Goal: Task Accomplishment & Management: Manage account settings

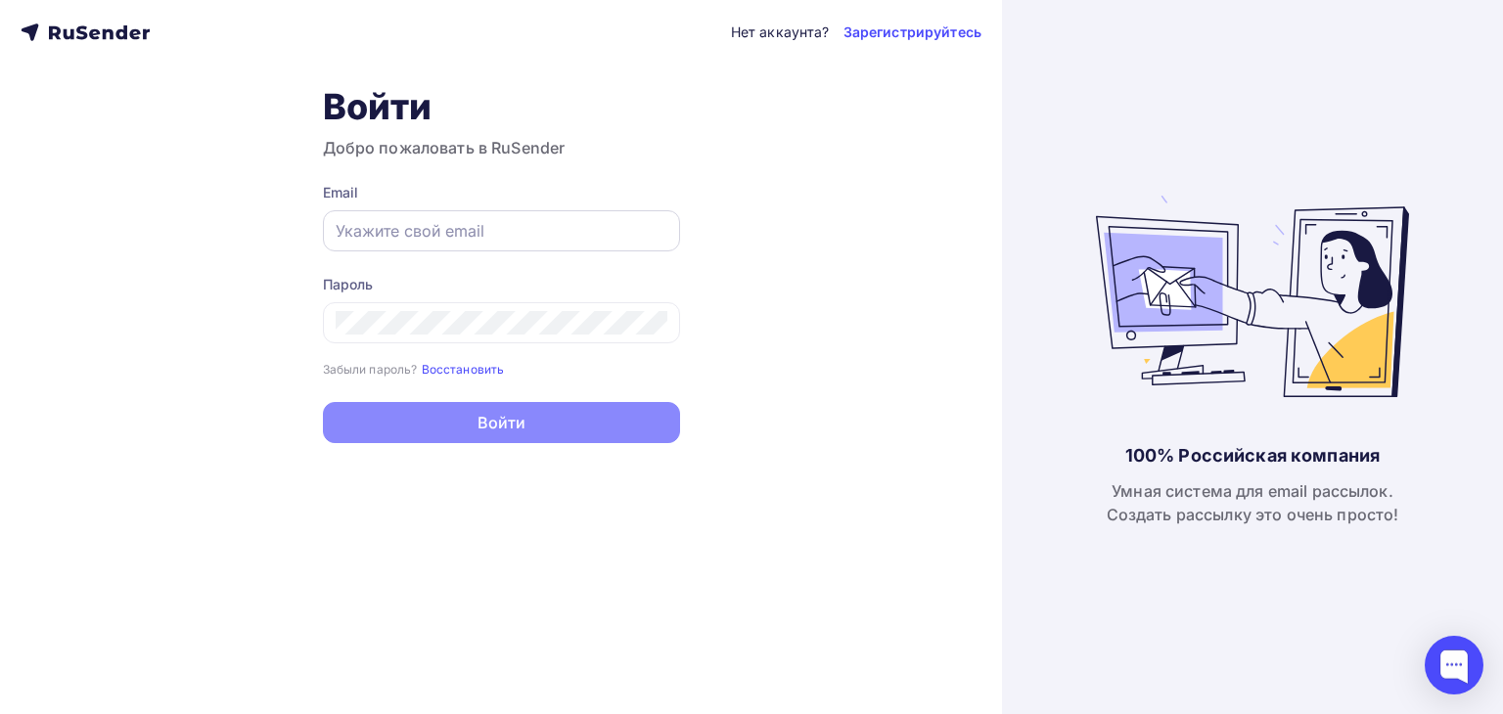
click at [402, 236] on input "text" at bounding box center [502, 230] width 332 height 23
paste input "[DOMAIN_NAME][EMAIL_ADDRESS][DOMAIN_NAME]"
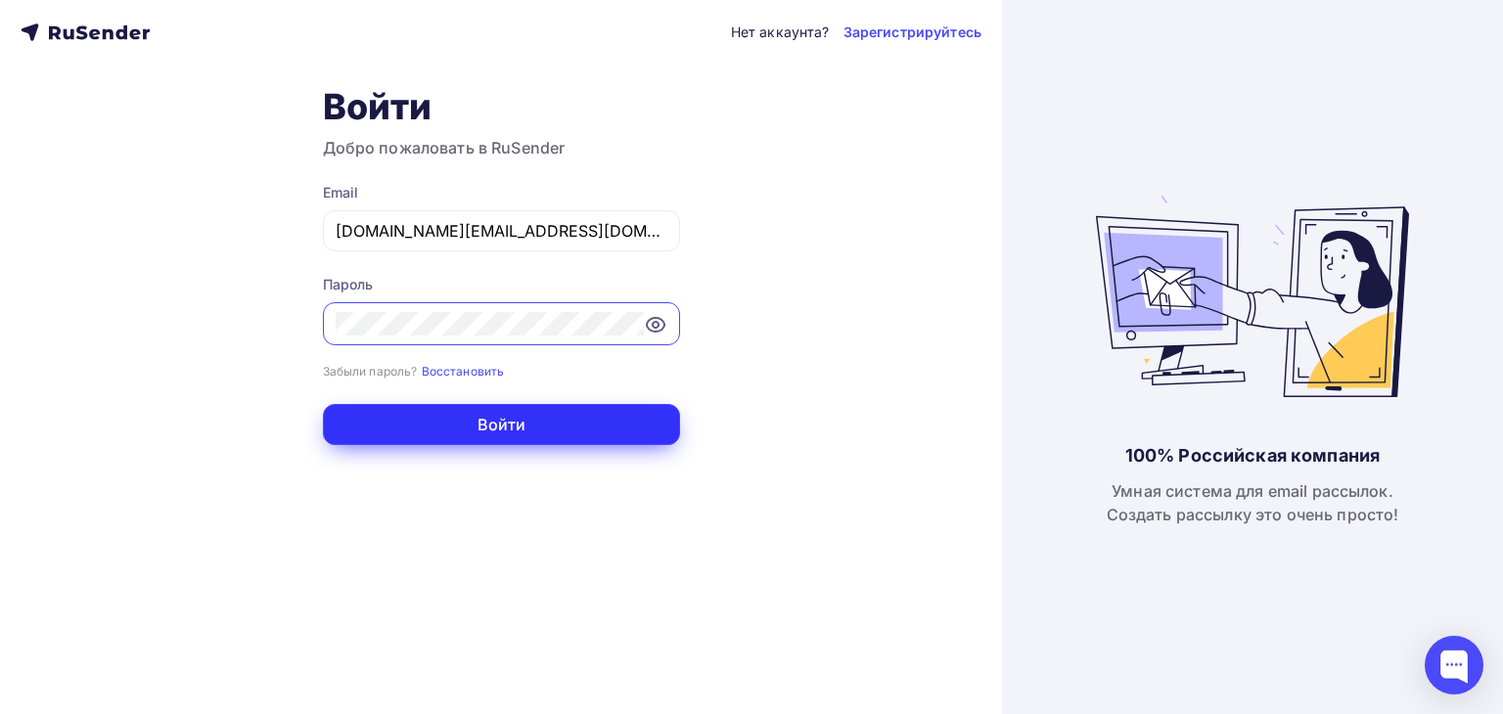
click at [497, 425] on button "Войти" at bounding box center [501, 424] width 357 height 41
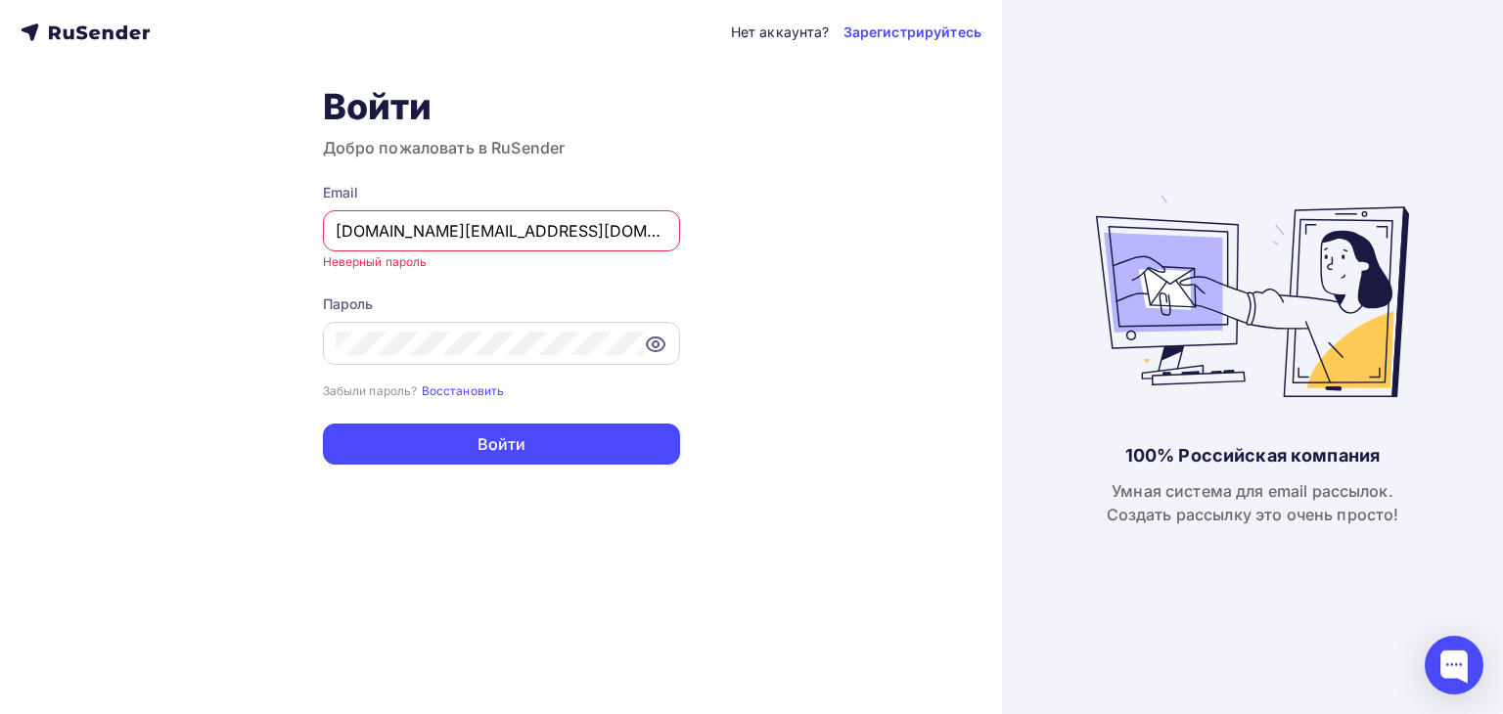
click at [648, 349] on icon at bounding box center [655, 344] width 23 height 23
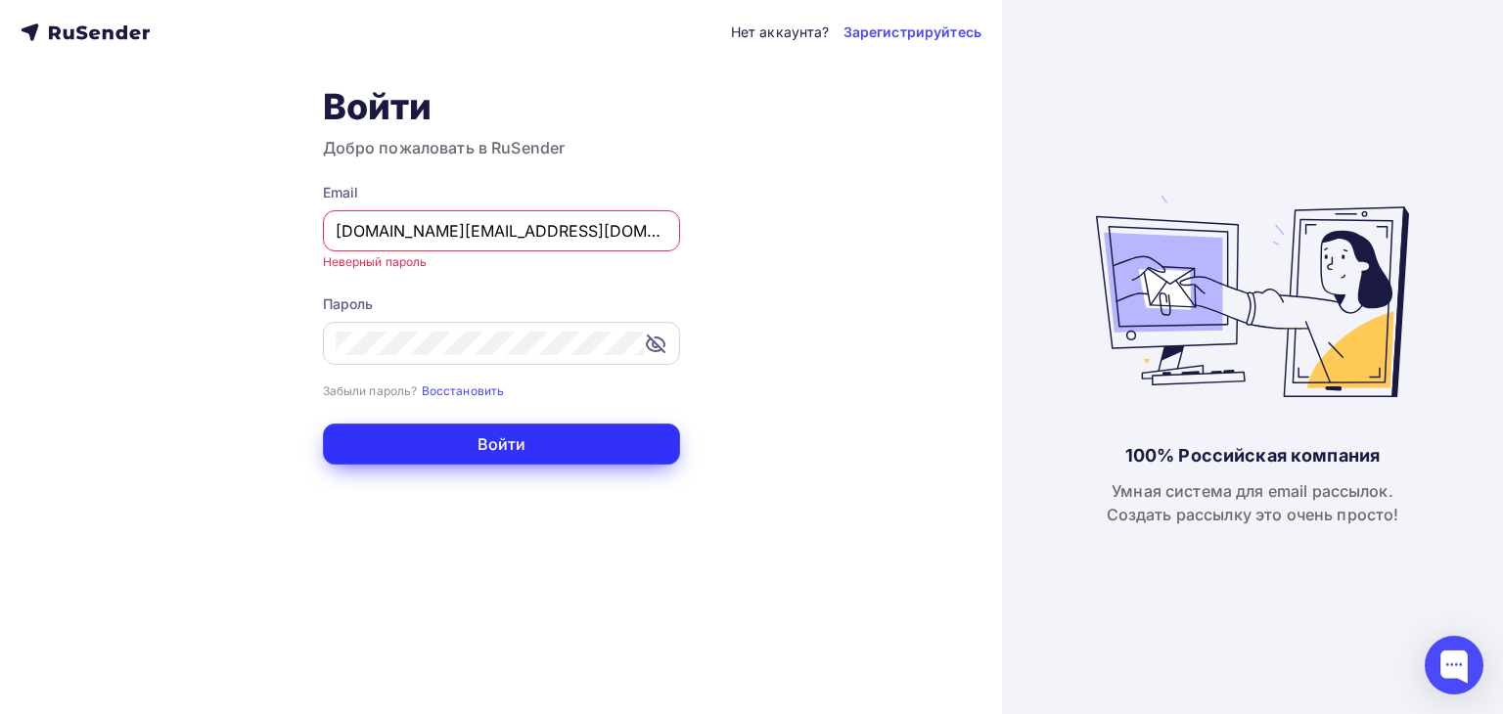
drag, startPoint x: 548, startPoint y: 447, endPoint x: 553, endPoint y: 457, distance: 10.9
click at [548, 447] on button "Войти" at bounding box center [501, 444] width 357 height 41
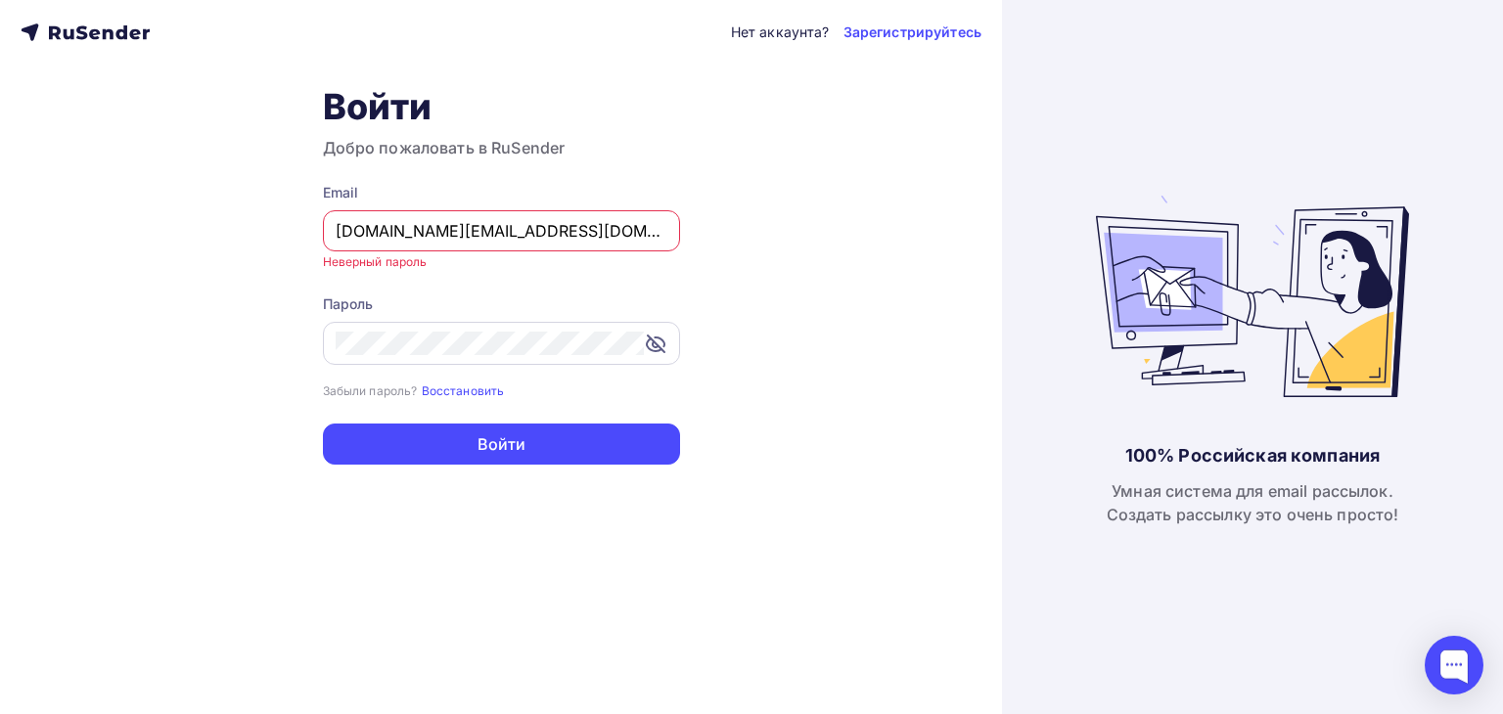
drag, startPoint x: 477, startPoint y: 220, endPoint x: 215, endPoint y: 220, distance: 262.2
click at [215, 220] on div "Нет аккаунта? Зарегистрируйтесь Войти Добро пожаловать в RuSender Email [DOMAIN…" at bounding box center [501, 357] width 1002 height 714
paste input "[EMAIL_ADDRESS][DOMAIN_NAME]"
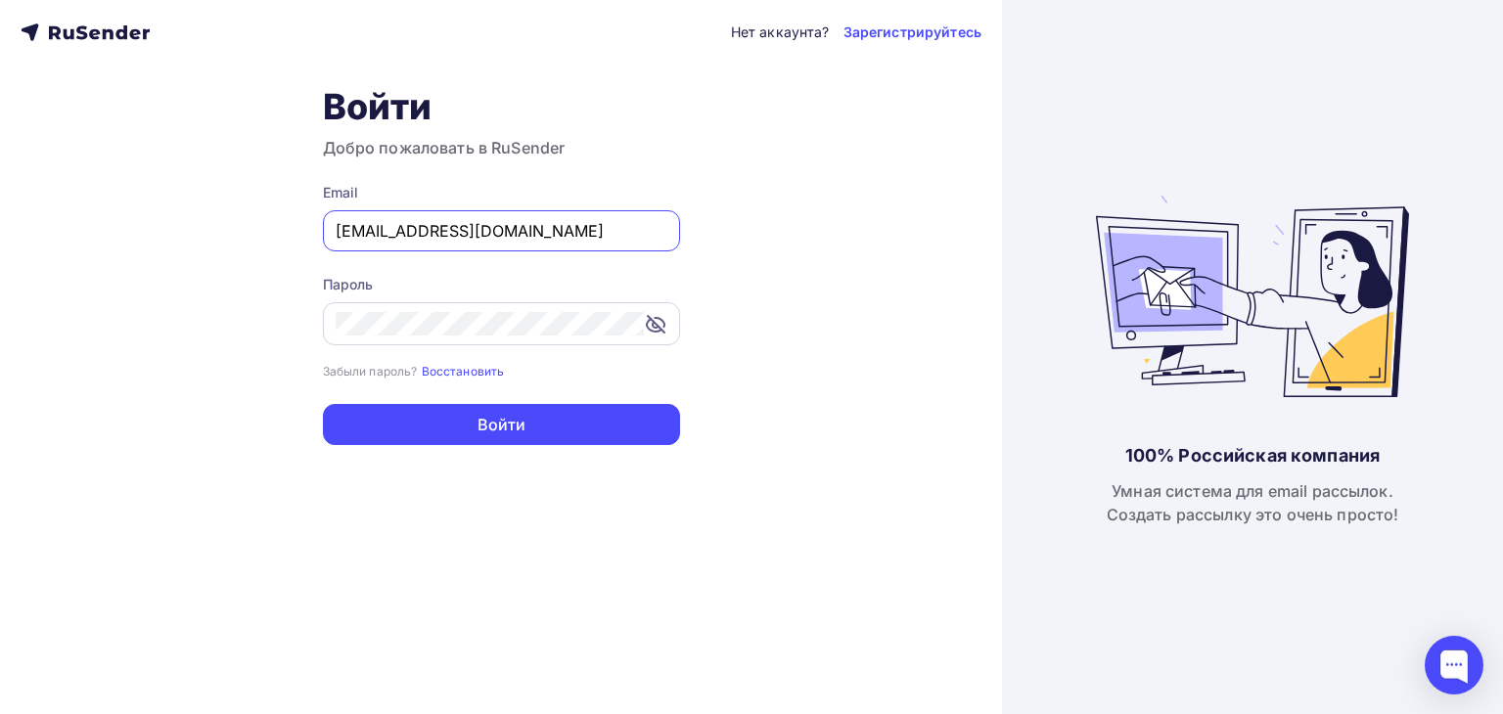
type input "[EMAIL_ADDRESS][DOMAIN_NAME]"
click at [266, 314] on div "Нет аккаунта? Зарегистрируйтесь Войти Добро пожаловать в RuSender Email [EMAIL_…" at bounding box center [501, 357] width 1002 height 714
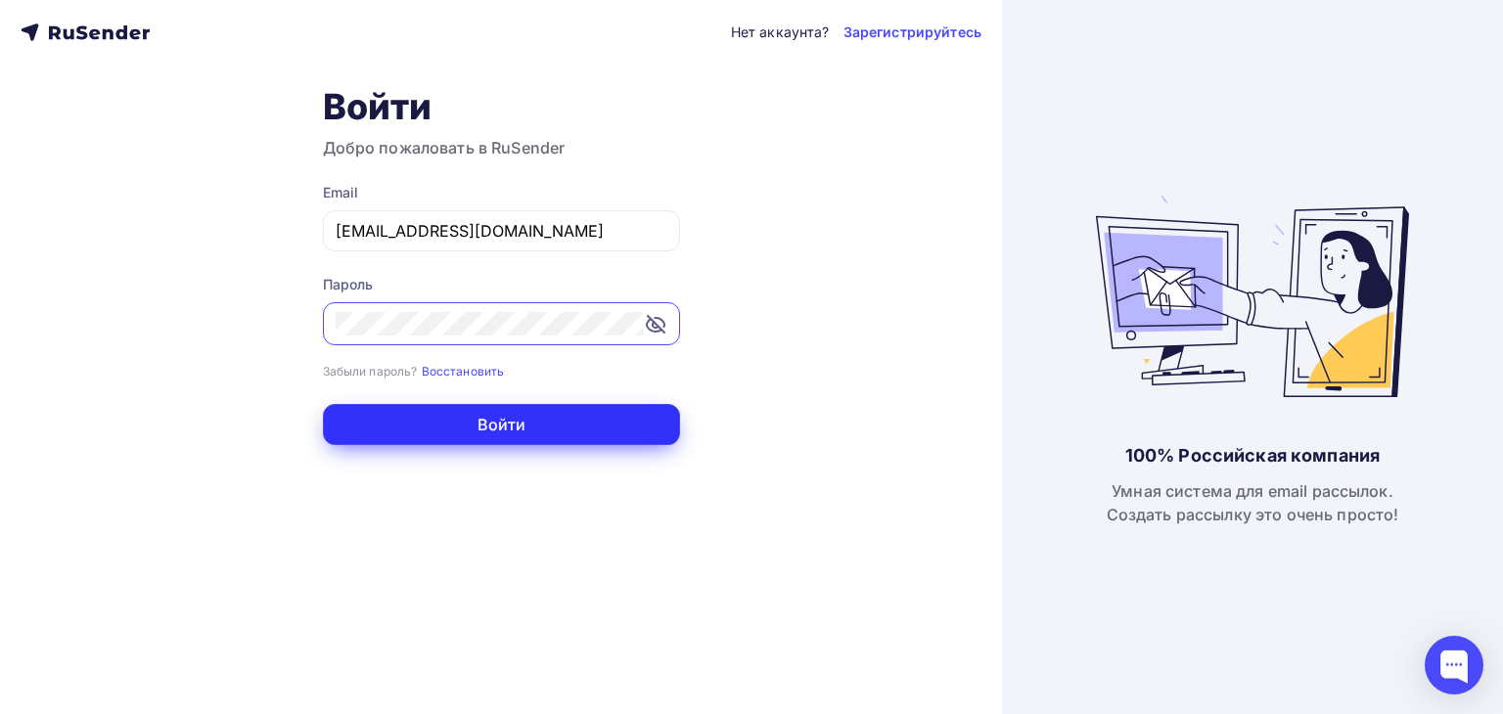
click at [532, 424] on button "Войти" at bounding box center [501, 424] width 357 height 41
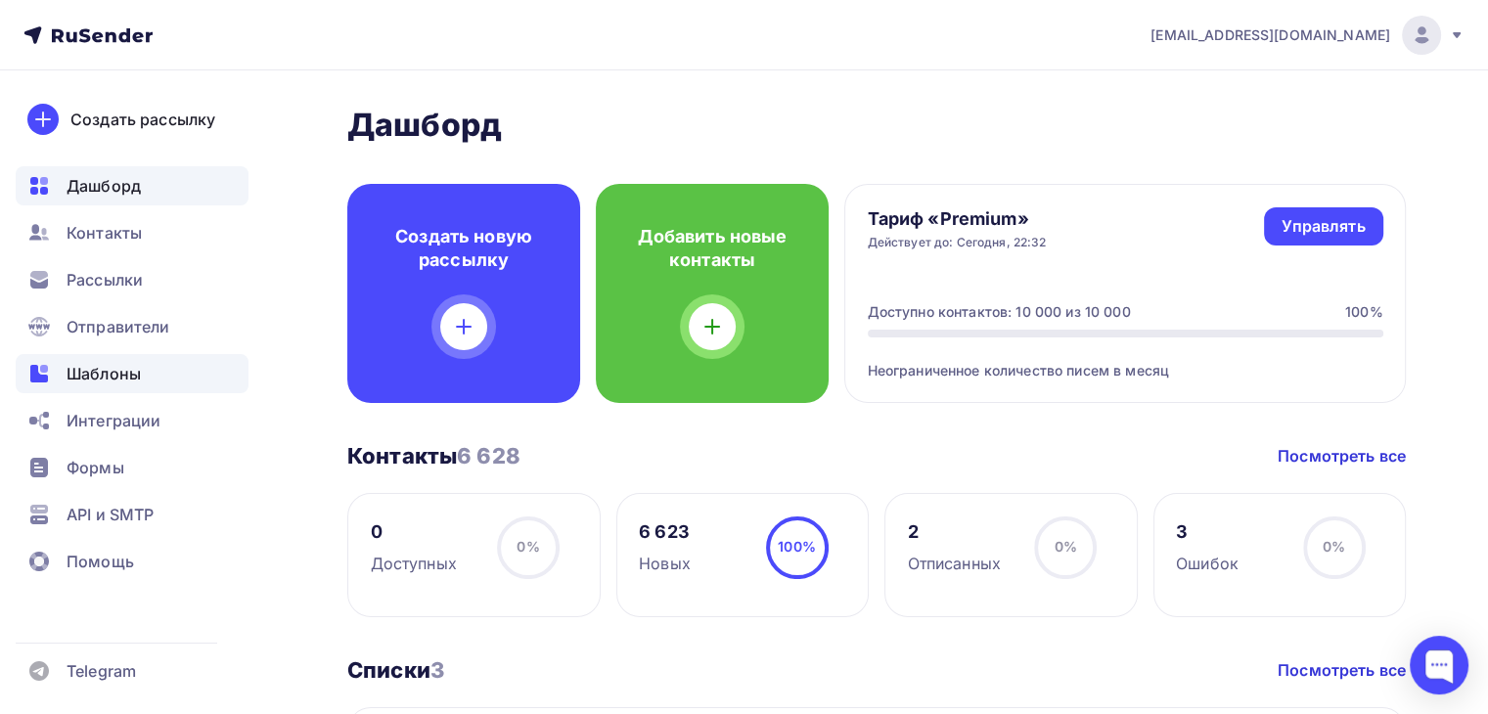
click at [124, 375] on span "Шаблоны" at bounding box center [104, 373] width 74 height 23
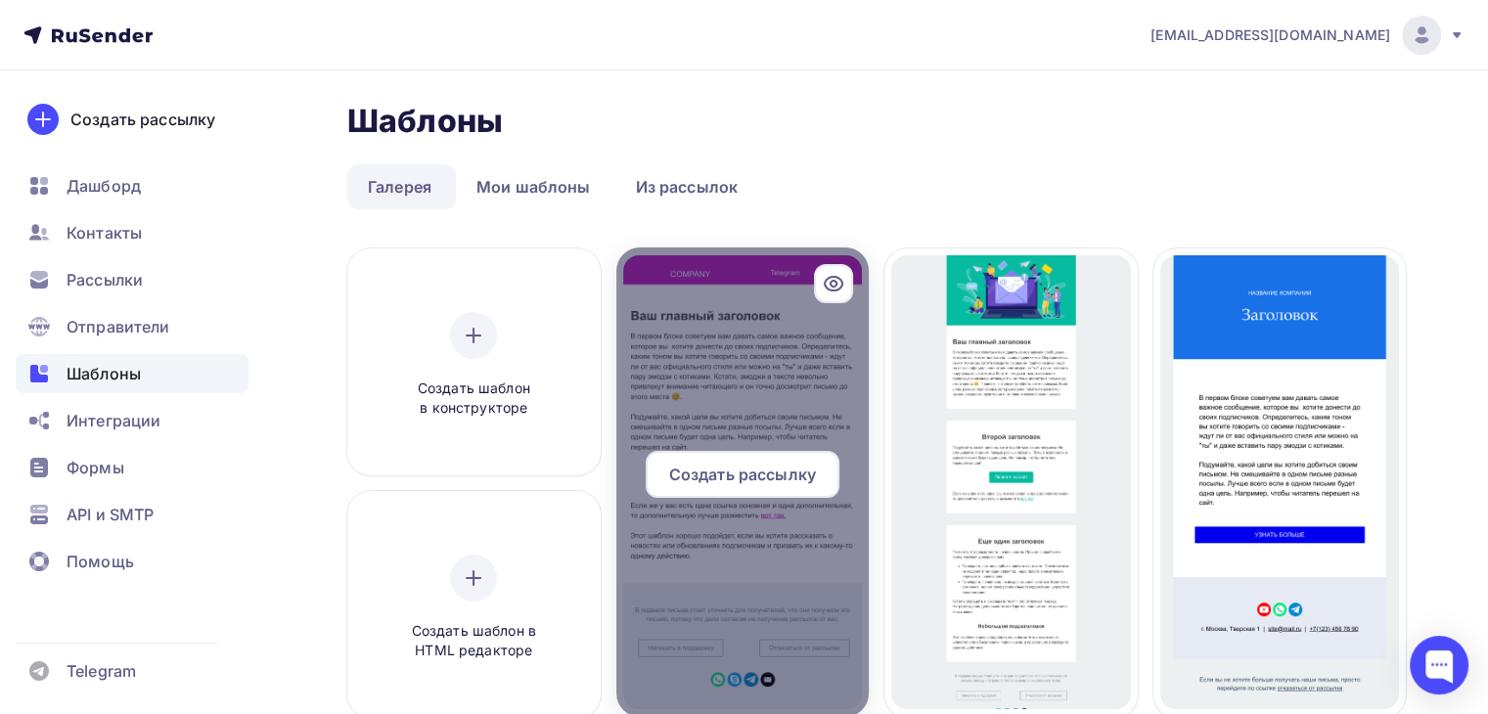
click at [734, 549] on div at bounding box center [742, 483] width 253 height 470
click at [748, 478] on span "Создать рассылку" at bounding box center [742, 474] width 147 height 23
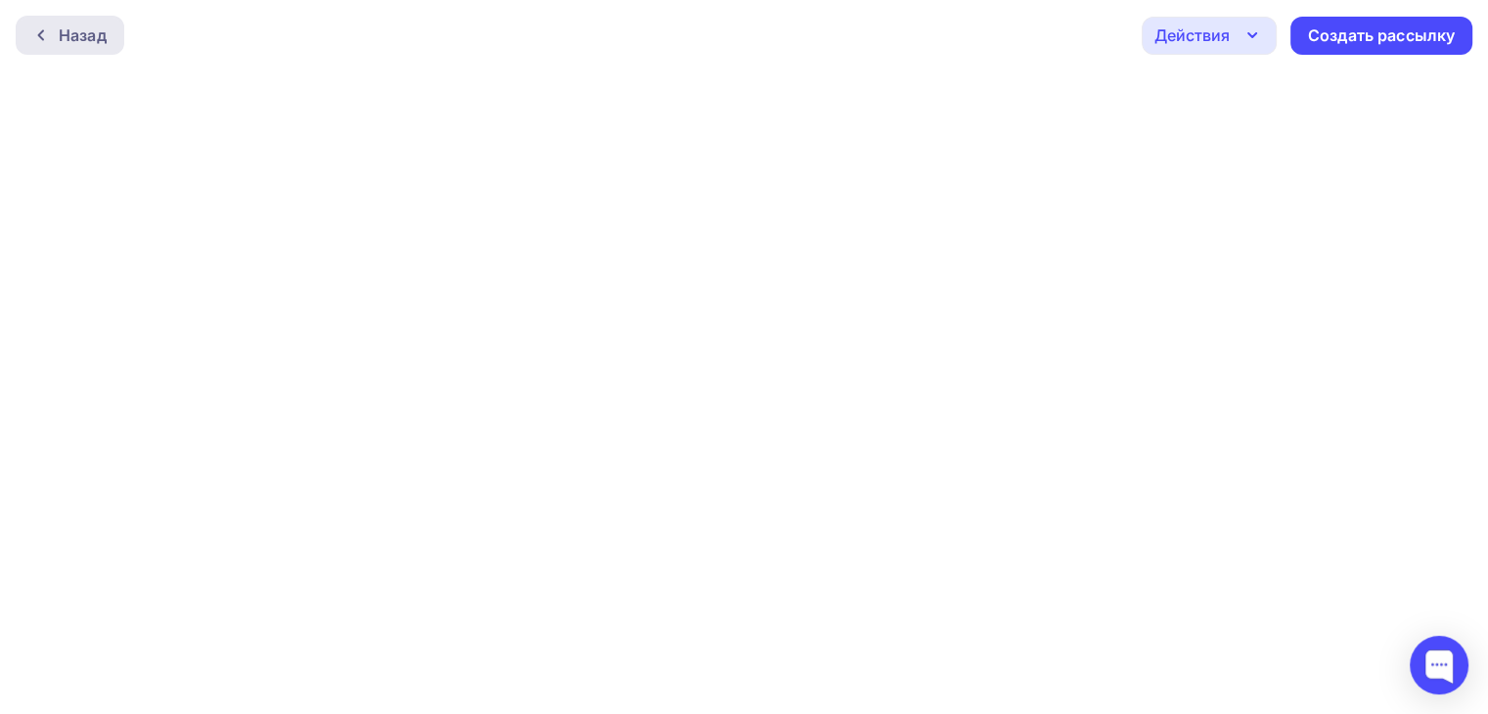
click at [68, 35] on div "Назад" at bounding box center [83, 34] width 48 height 23
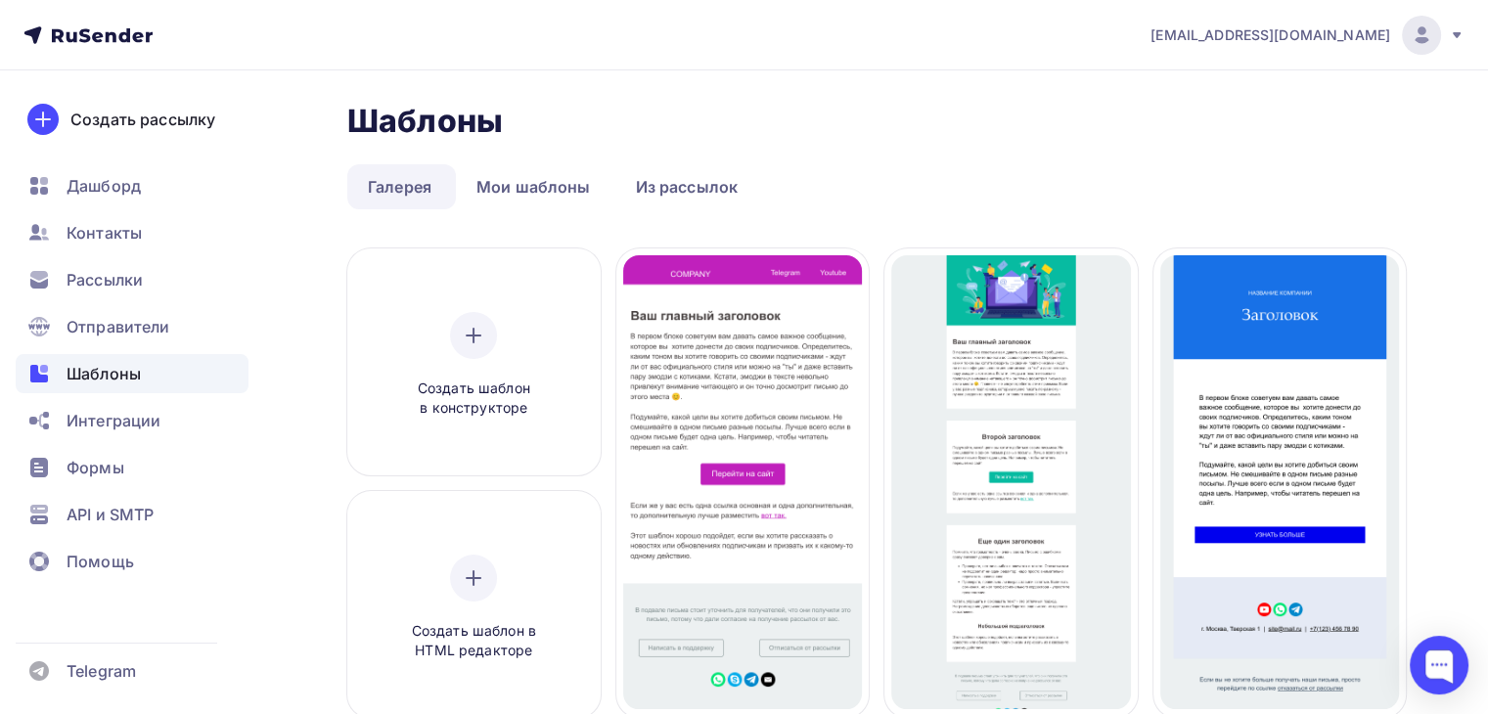
click at [1419, 31] on img at bounding box center [1421, 34] width 23 height 23
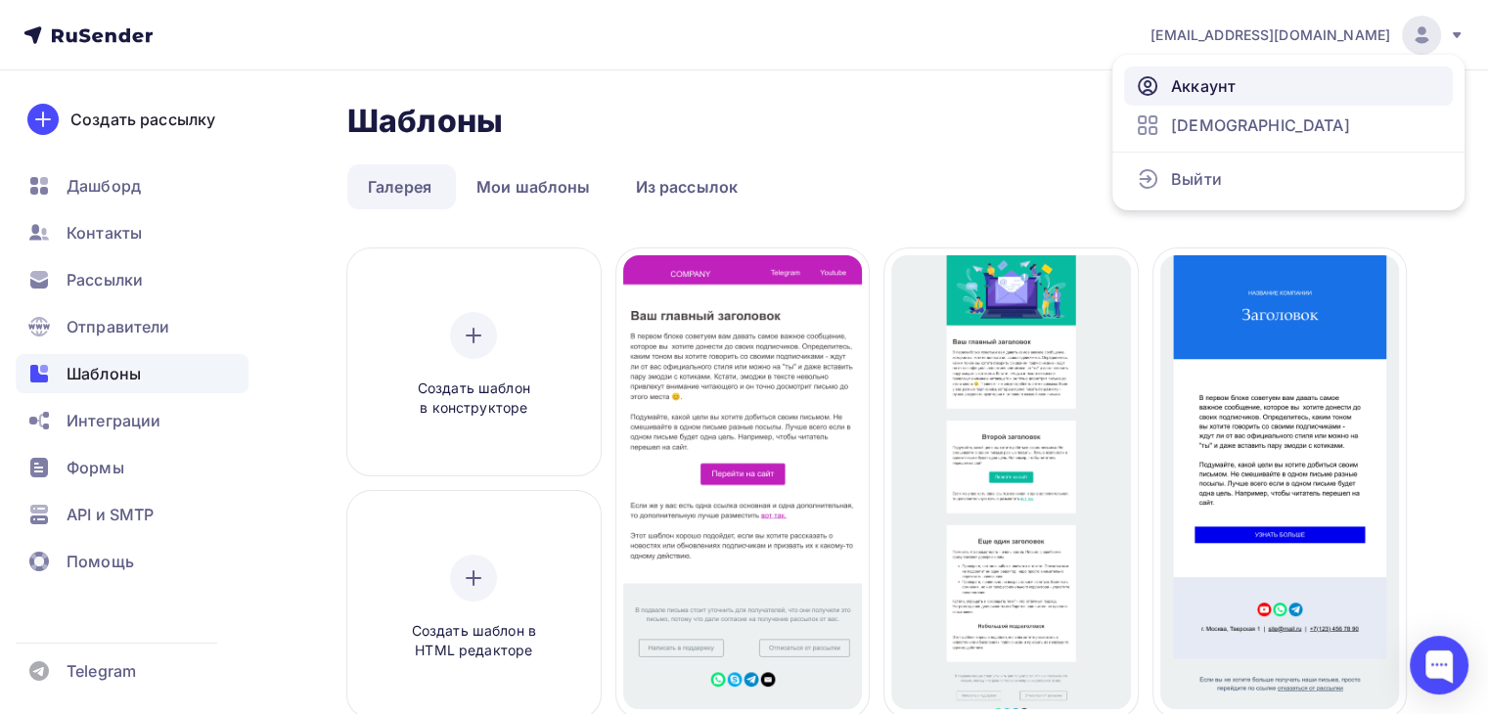
click at [1225, 84] on span "Аккаунт" at bounding box center [1203, 85] width 65 height 23
